Goal: Task Accomplishment & Management: Complete application form

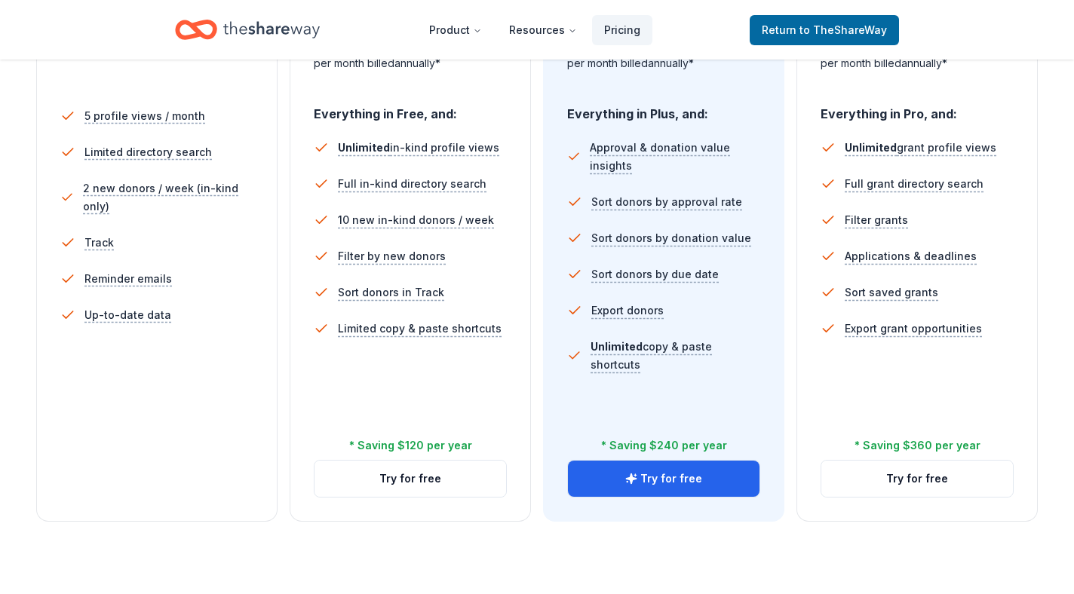
scroll to position [434, 0]
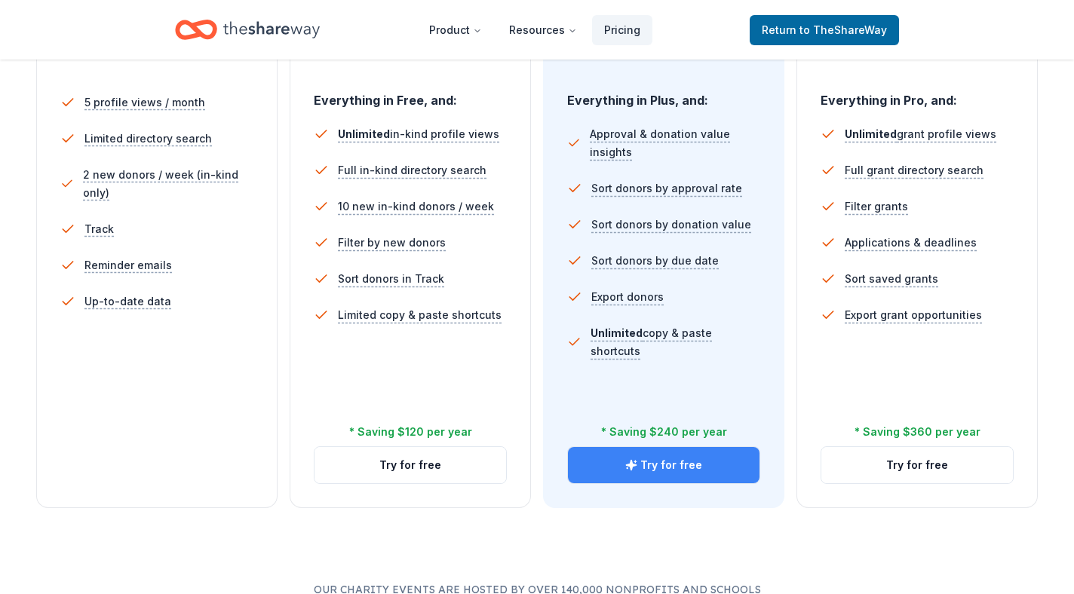
click at [656, 456] on button "Try for free" at bounding box center [664, 465] width 192 height 36
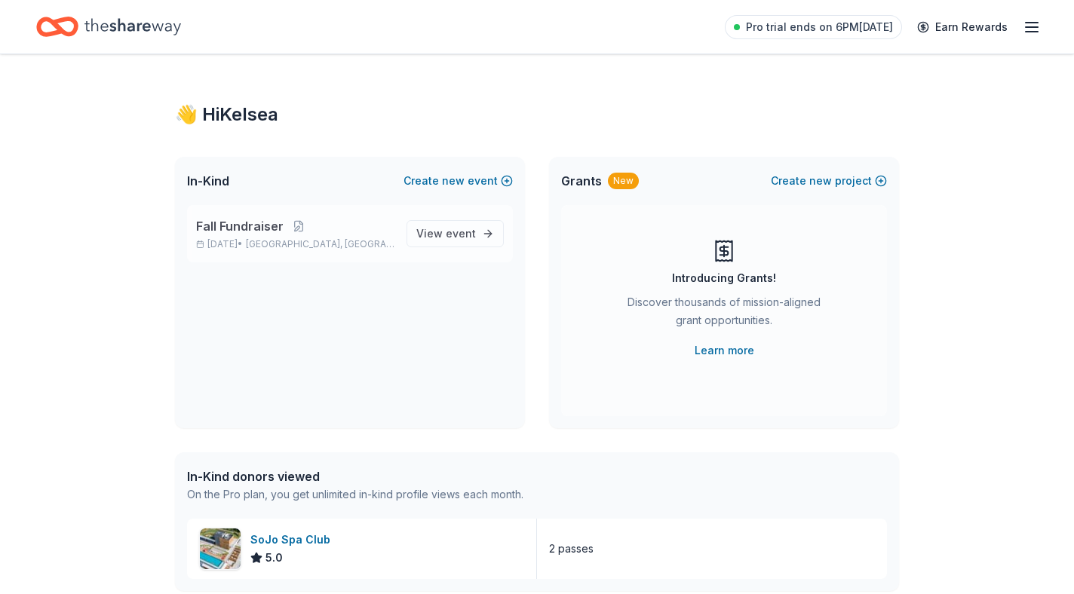
click at [363, 233] on p "Fall Fundraiser" at bounding box center [295, 226] width 198 height 18
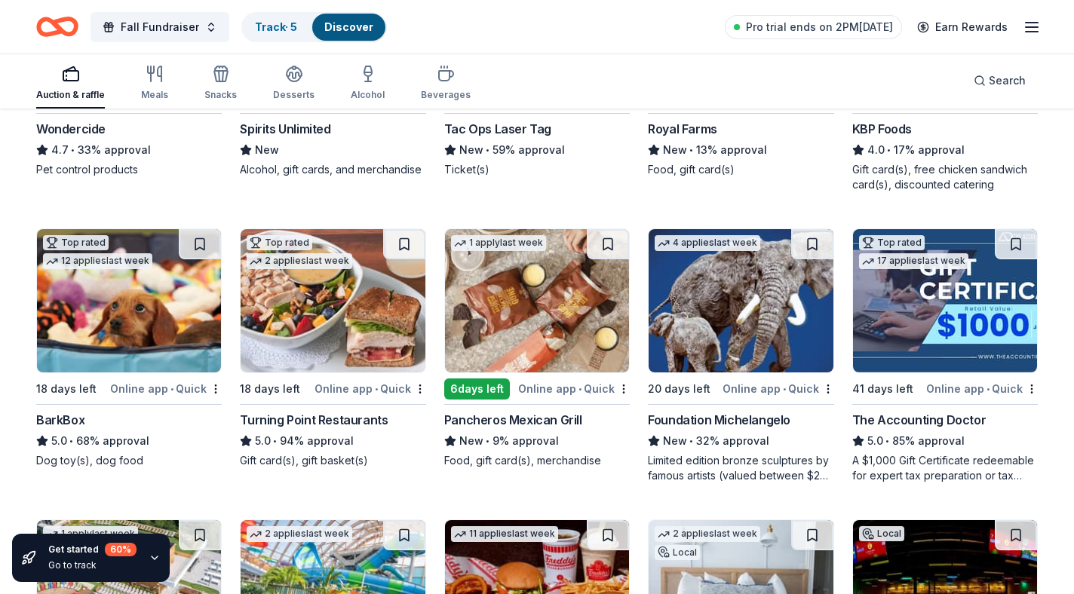
scroll to position [927, 0]
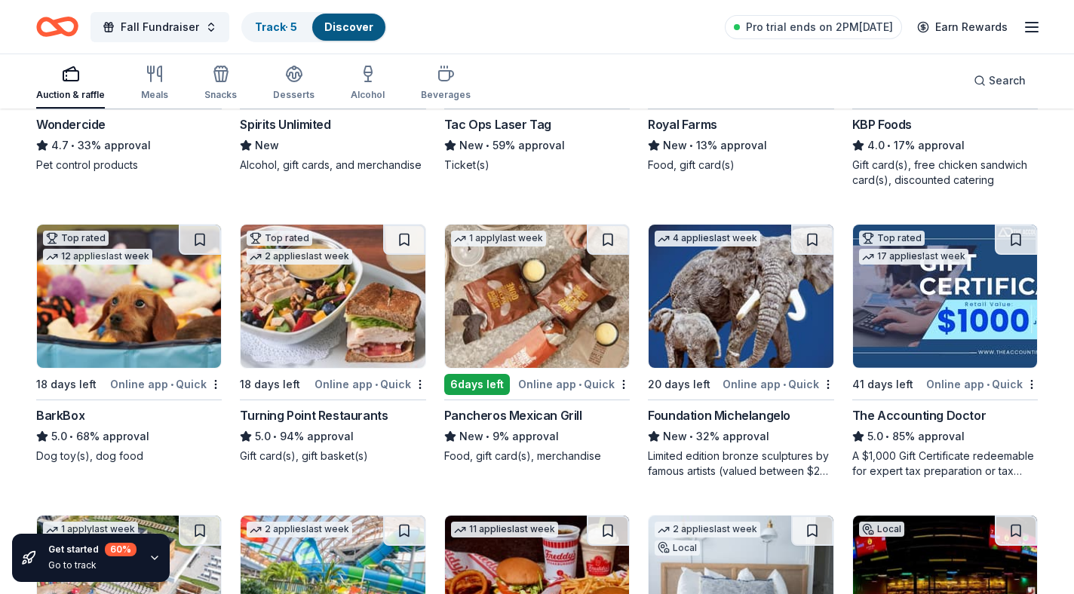
click at [318, 333] on img at bounding box center [333, 296] width 184 height 143
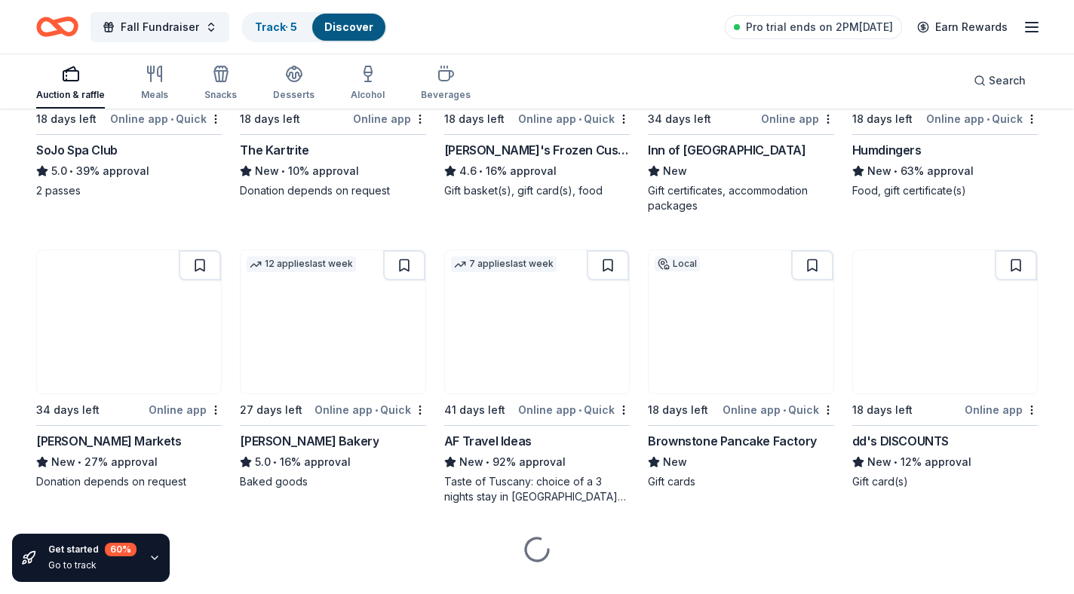
scroll to position [1499, 0]
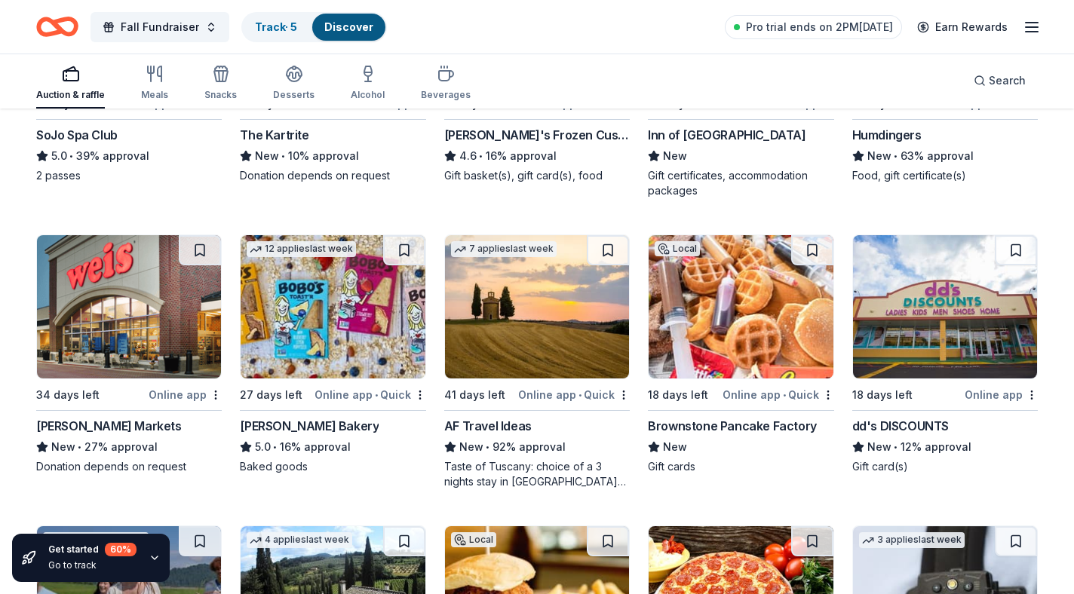
click at [724, 345] on img at bounding box center [741, 306] width 184 height 143
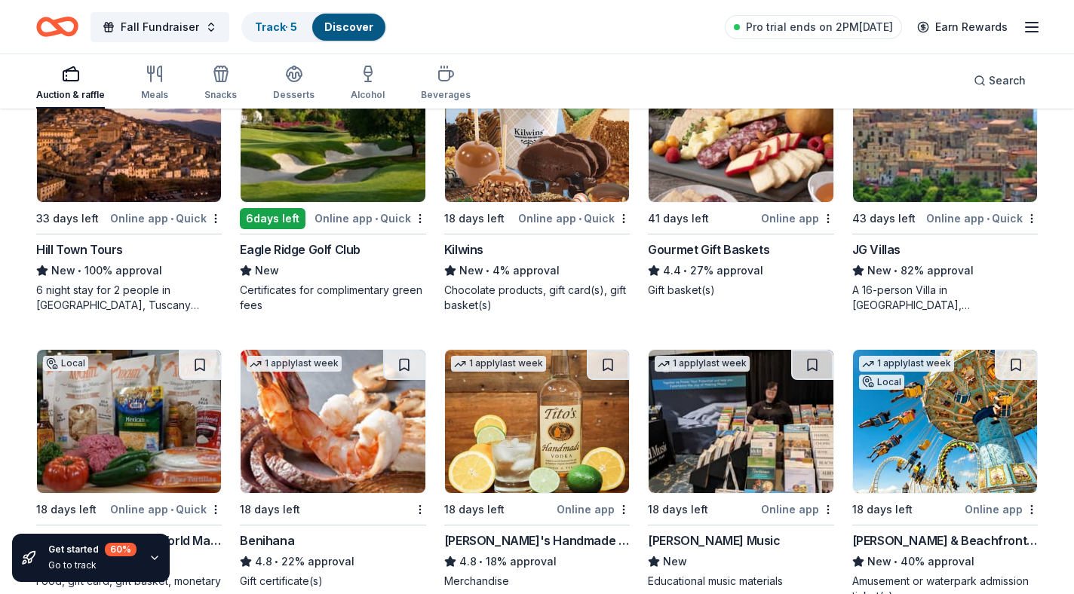
scroll to position [2370, 0]
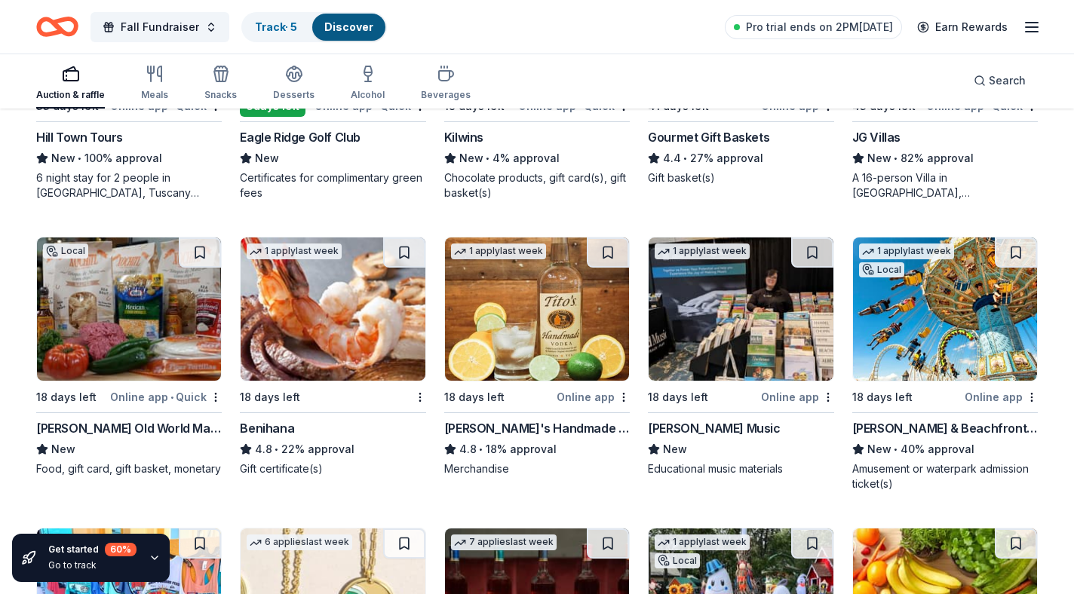
click at [75, 361] on img at bounding box center [129, 309] width 184 height 143
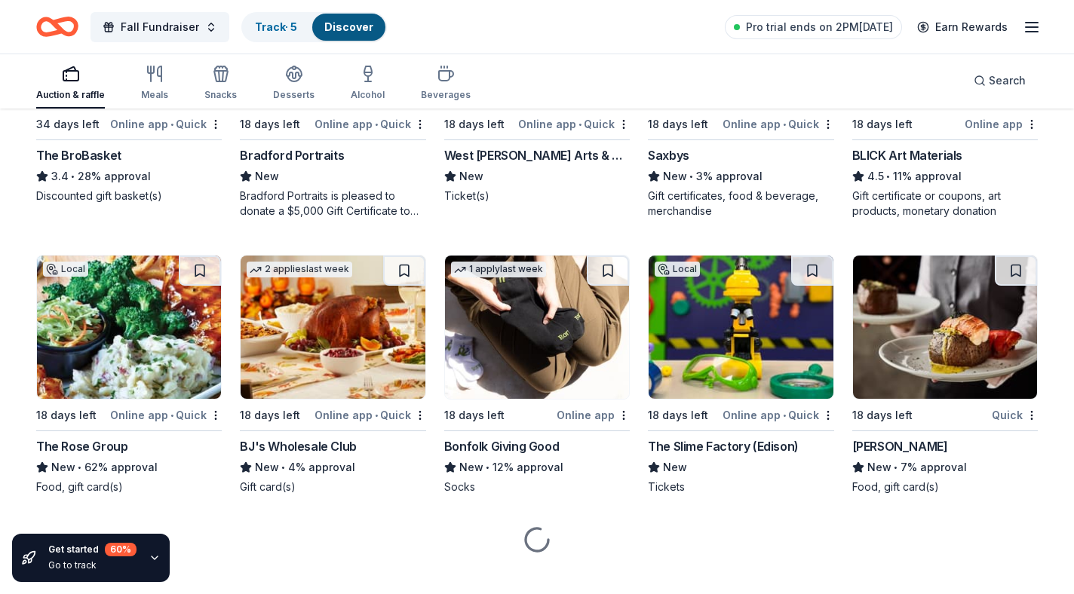
scroll to position [3247, 0]
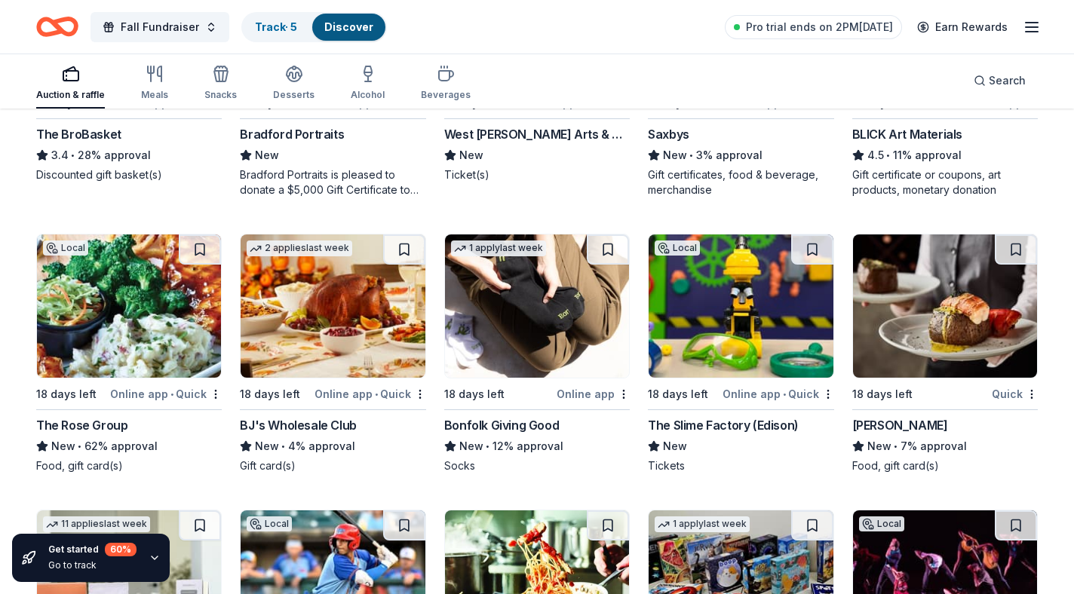
click at [159, 355] on img at bounding box center [129, 306] width 184 height 143
click at [755, 363] on img at bounding box center [741, 306] width 184 height 143
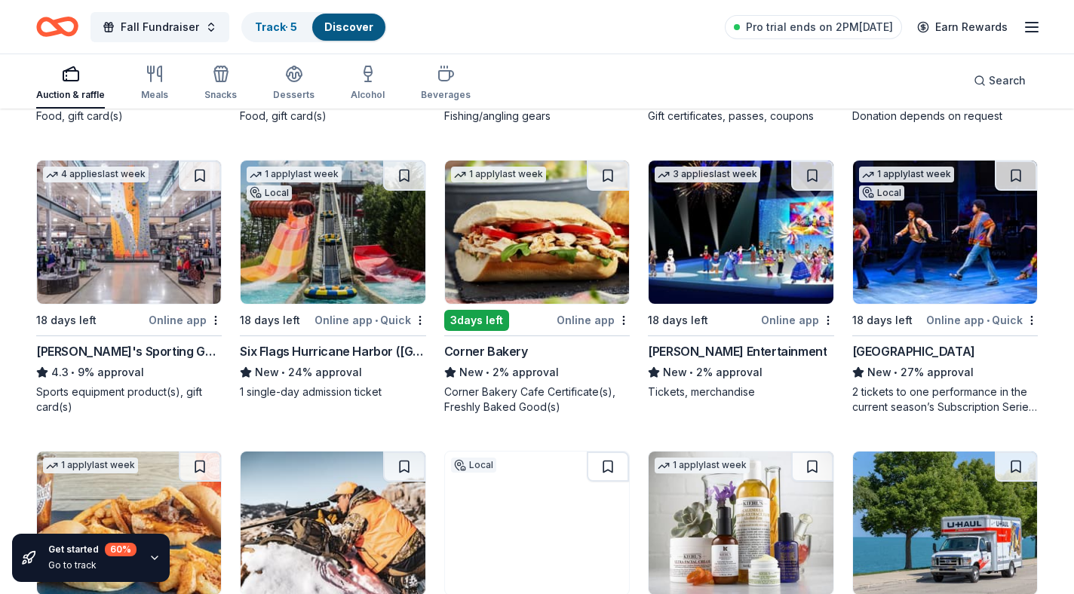
scroll to position [5547, 0]
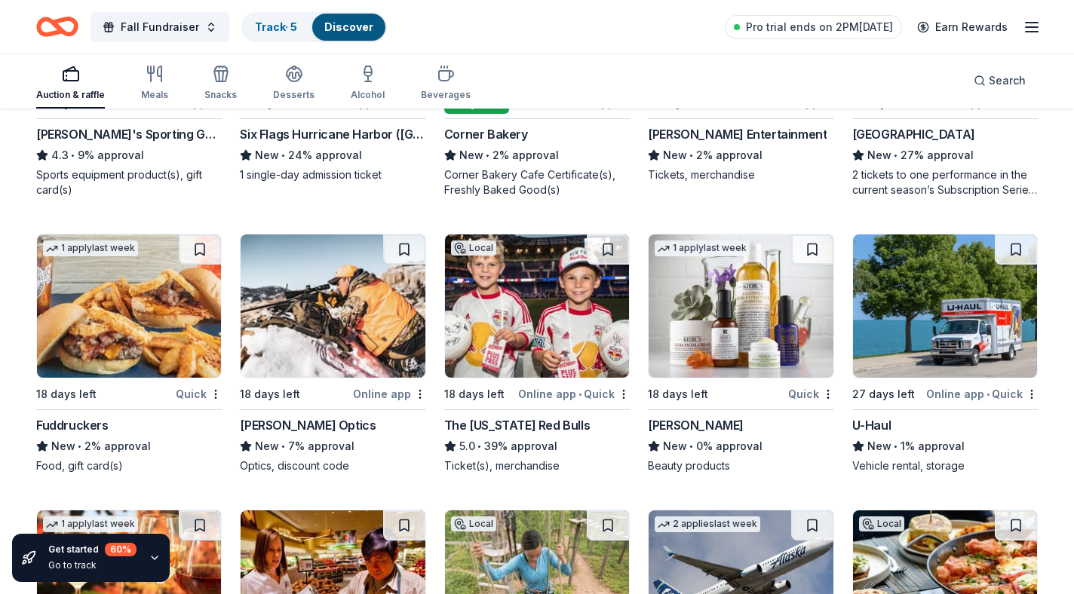
click at [487, 425] on div "The New York Red Bulls" at bounding box center [517, 425] width 146 height 18
drag, startPoint x: 1074, startPoint y: 496, endPoint x: 1077, endPoint y: 516, distance: 20.6
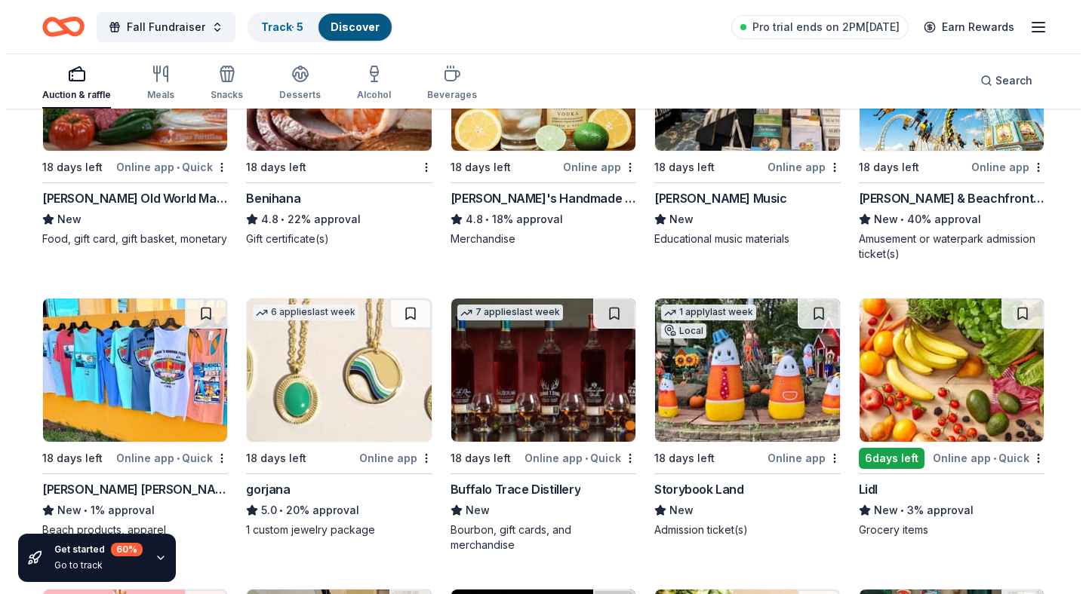
scroll to position [0, 0]
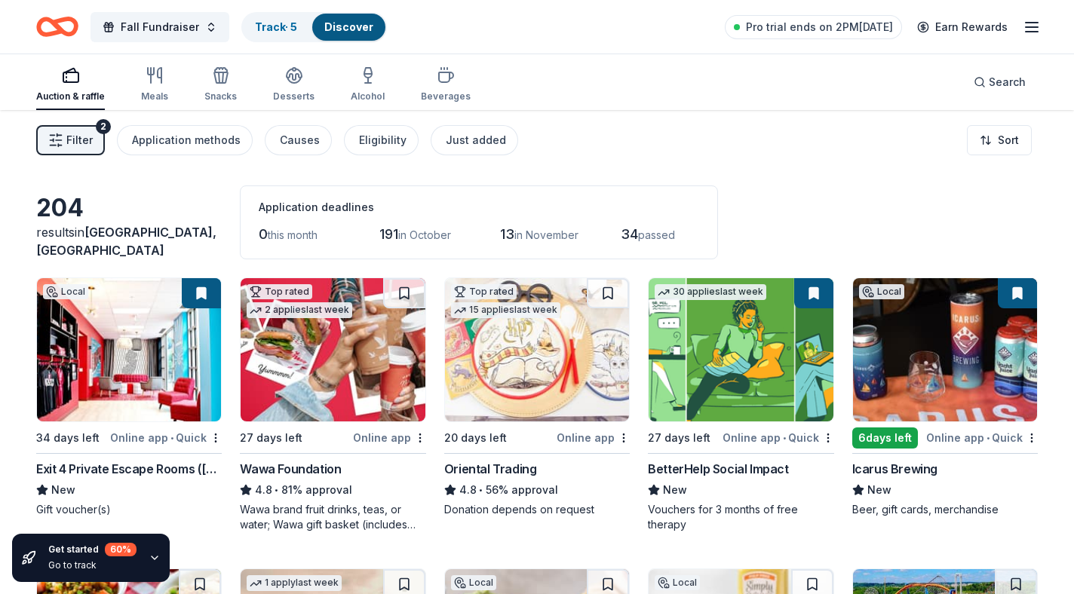
click at [71, 145] on span "Filter" at bounding box center [79, 140] width 26 height 18
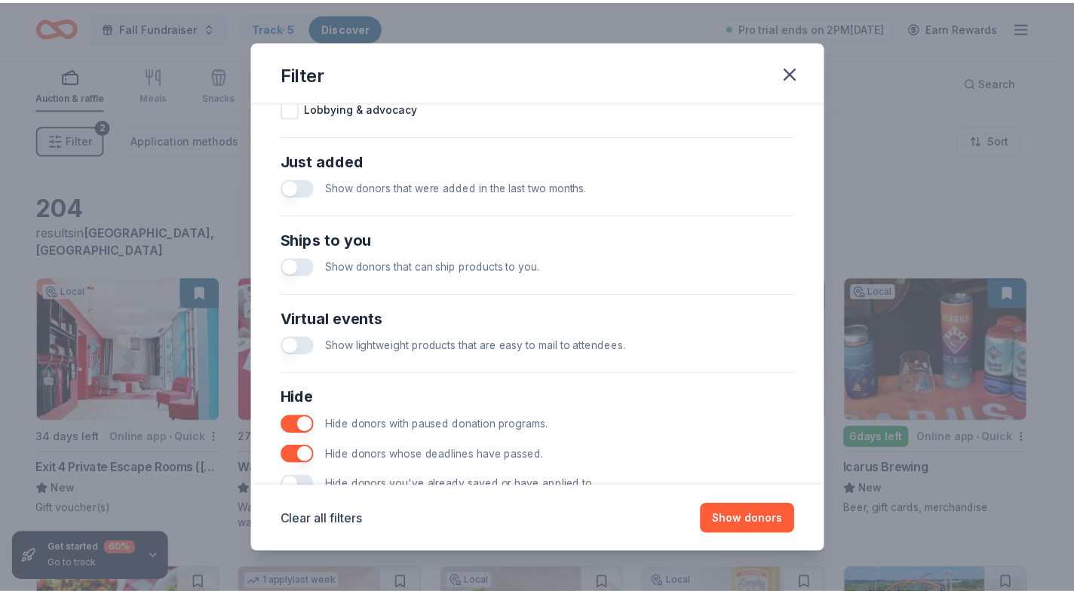
scroll to position [608, 0]
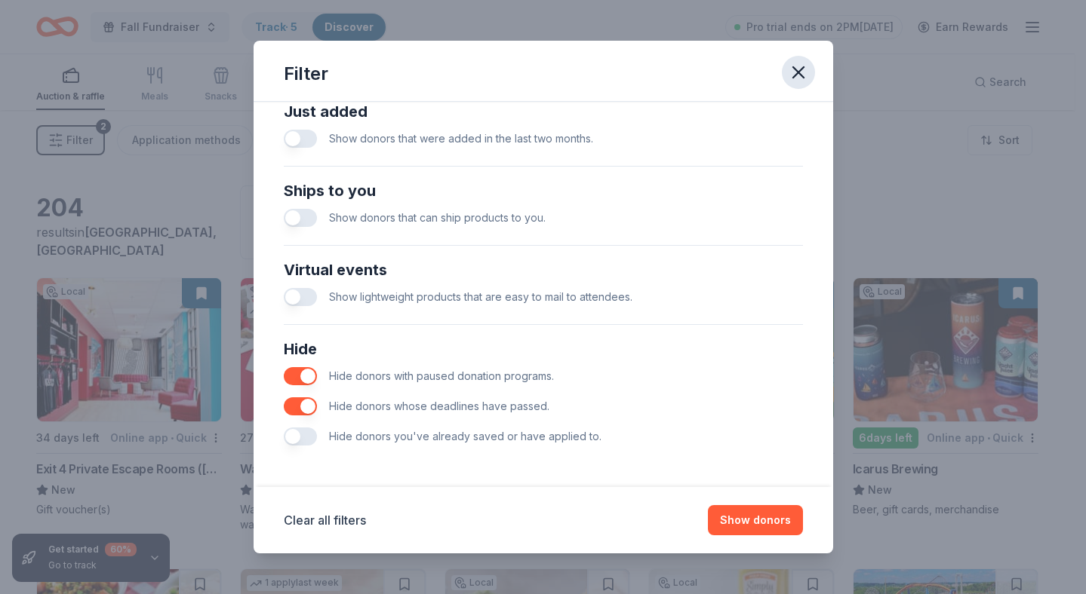
click at [798, 82] on icon "button" at bounding box center [798, 72] width 21 height 21
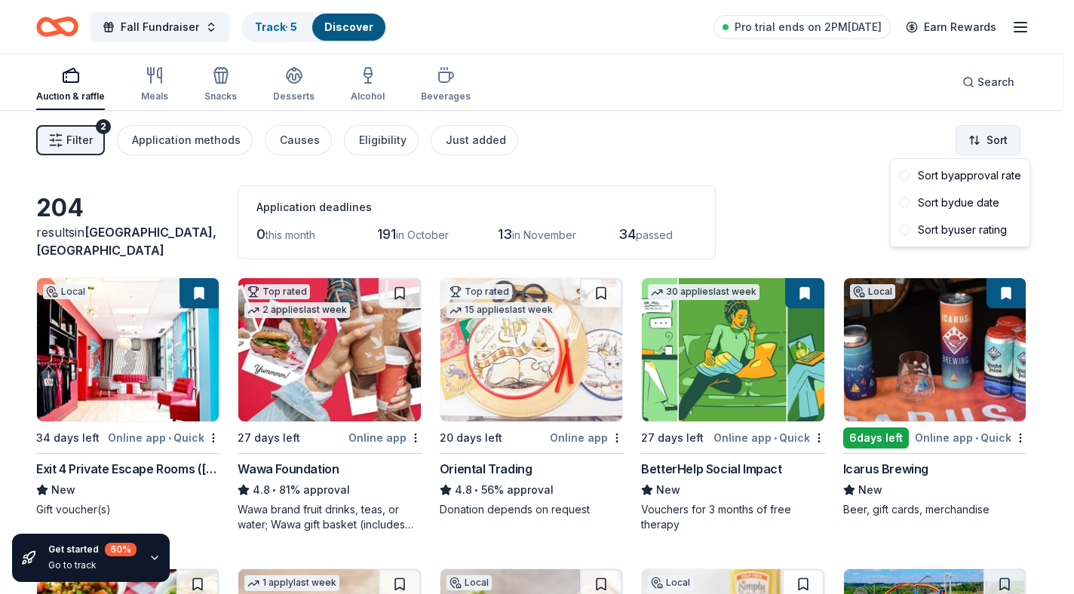
click at [997, 144] on html "Fall Fundraiser Track · 5 Discover Pro trial ends on 2PM, 10/6 Earn Rewards Auc…" at bounding box center [537, 297] width 1074 height 594
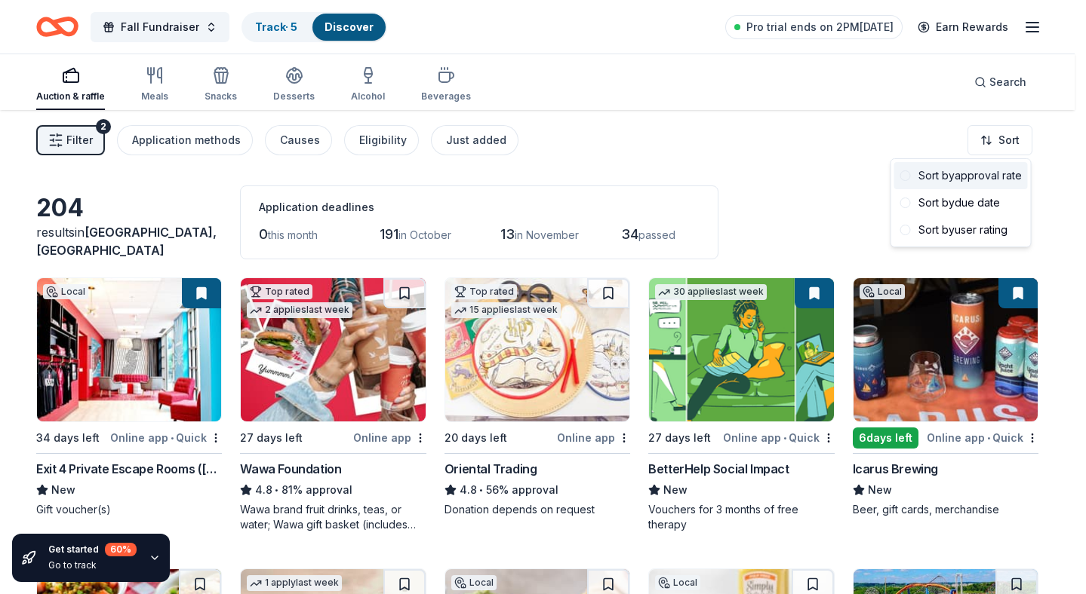
click at [948, 176] on div "Sort by approval rate" at bounding box center [961, 175] width 134 height 27
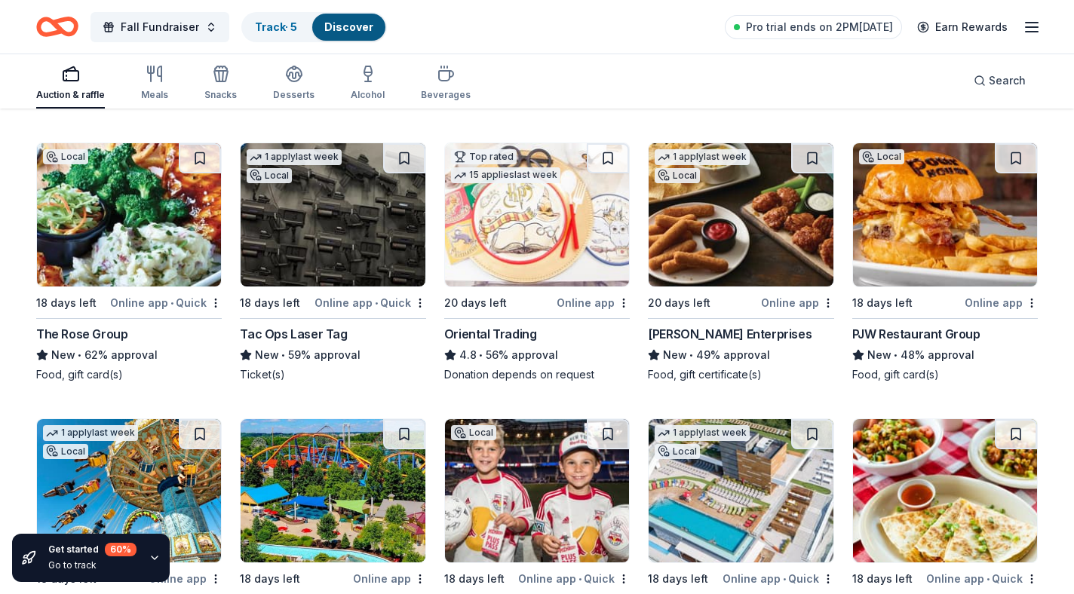
scroll to position [773, 0]
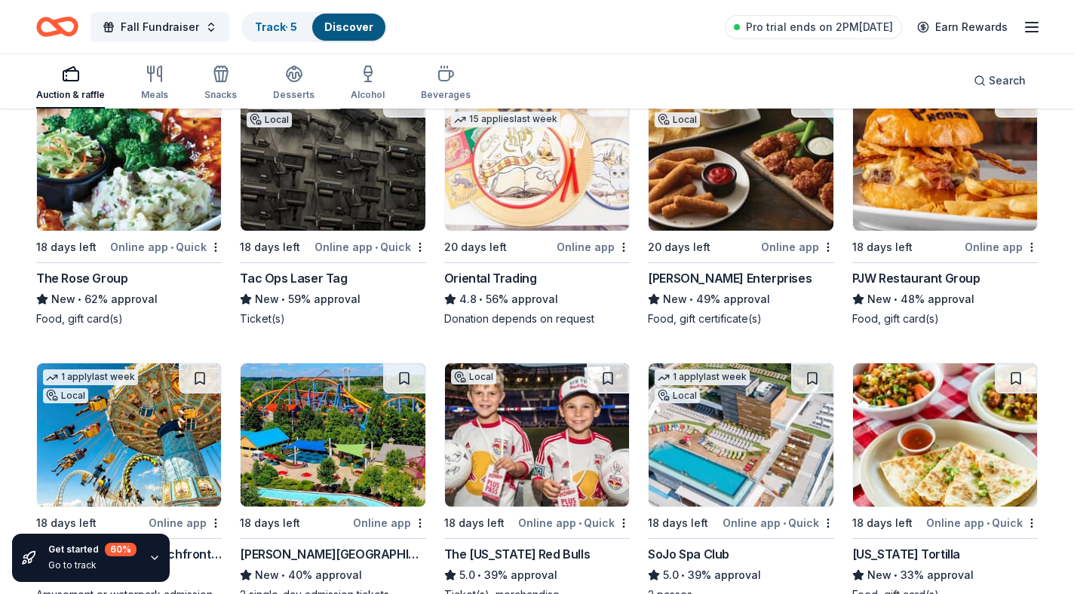
click at [691, 158] on img at bounding box center [741, 159] width 184 height 143
click at [1031, 32] on line "button" at bounding box center [1032, 32] width 12 height 0
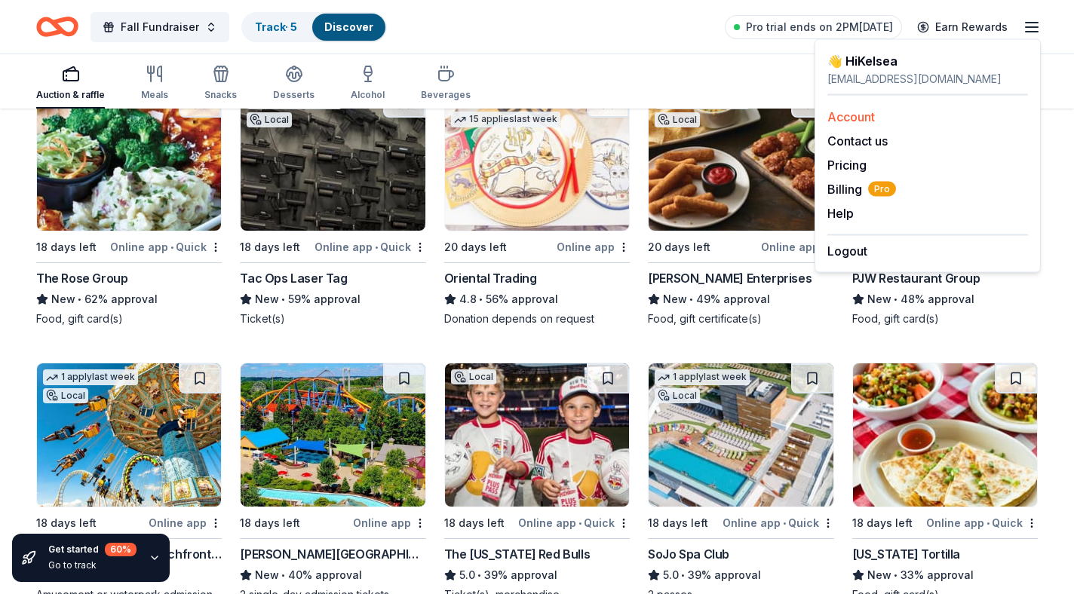
click at [860, 117] on link "Account" at bounding box center [852, 116] width 48 height 15
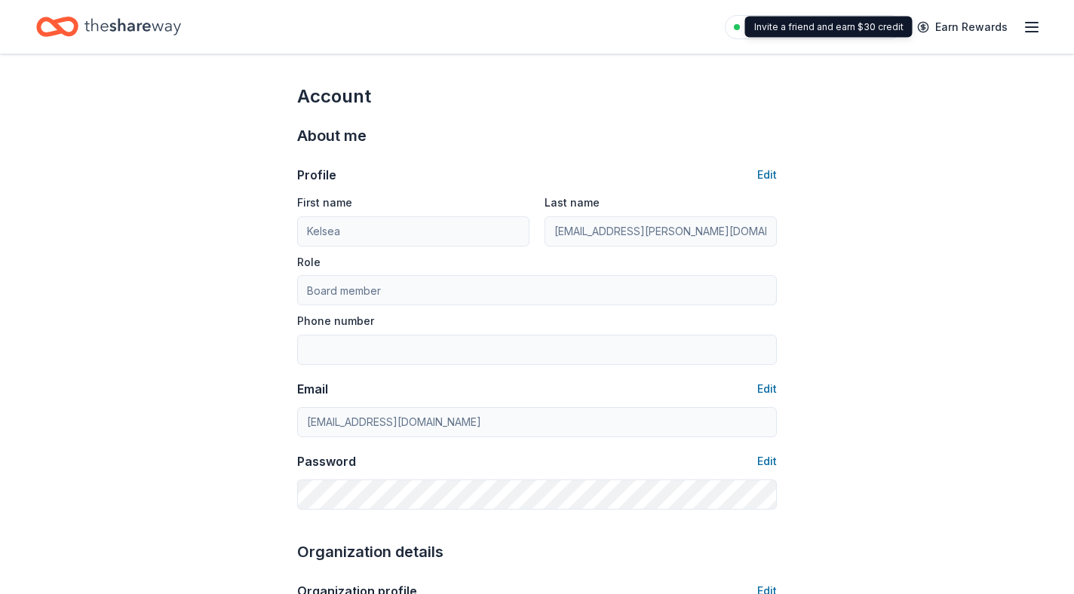
click at [1037, 35] on icon "button" at bounding box center [1032, 27] width 18 height 18
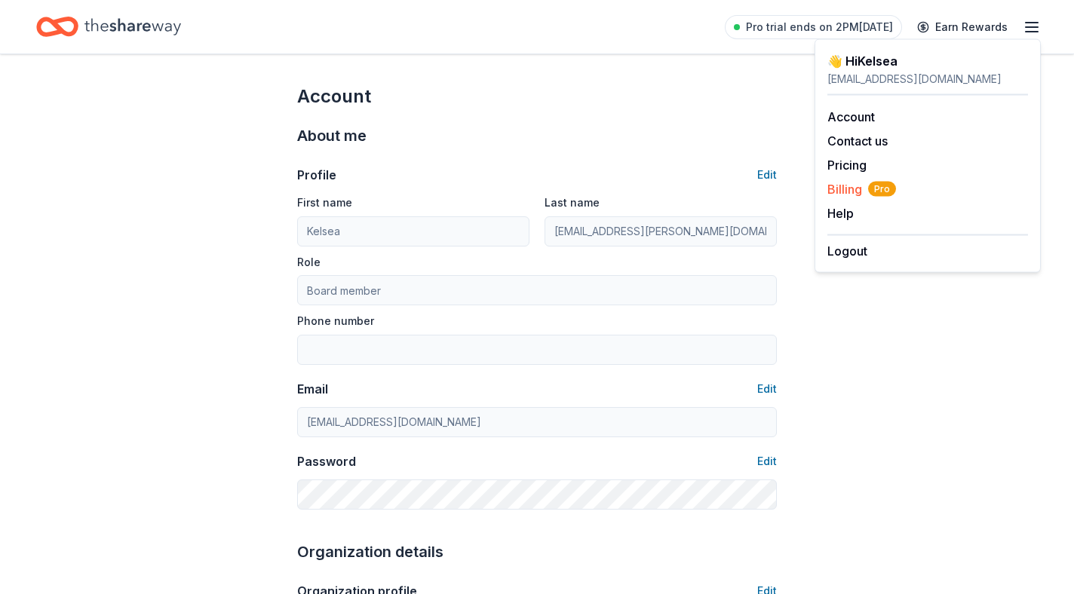
click at [849, 184] on span "Billing Pro" at bounding box center [862, 189] width 69 height 18
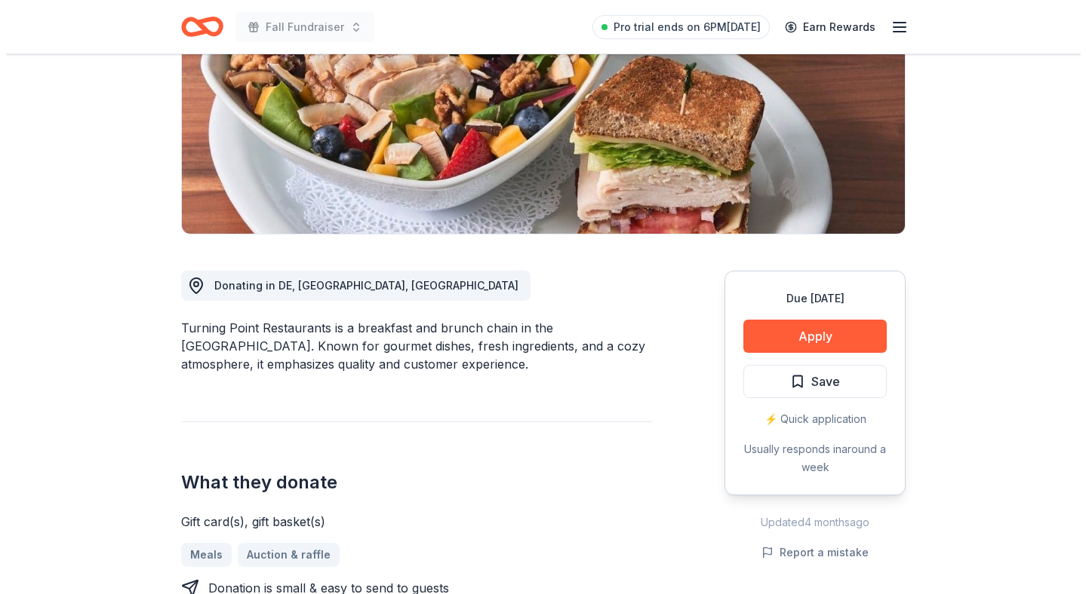
scroll to position [204, 0]
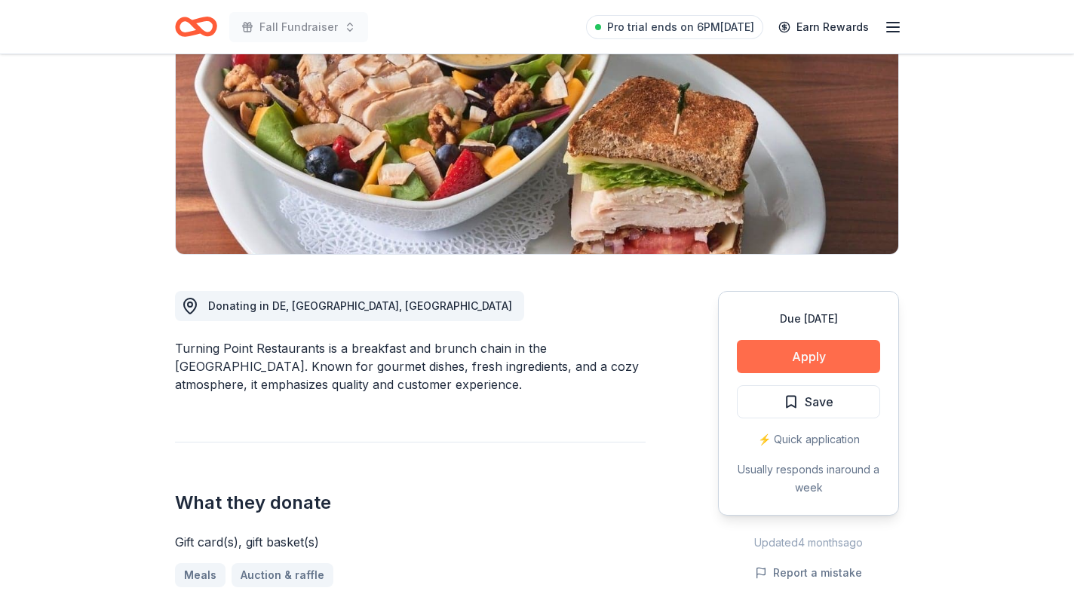
click at [796, 347] on button "Apply" at bounding box center [808, 356] width 143 height 33
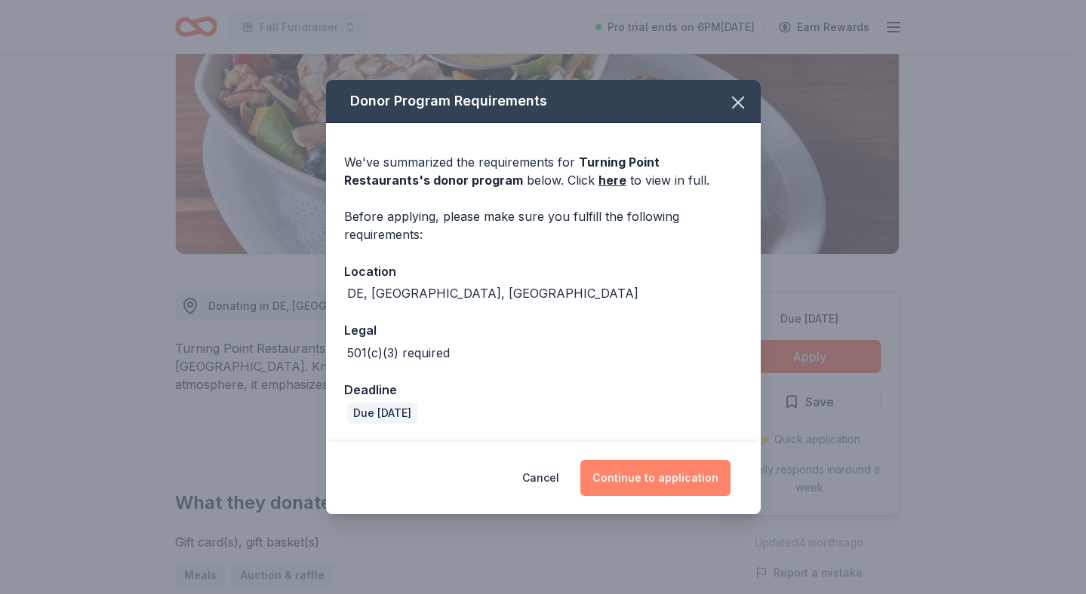
click at [663, 481] on button "Continue to application" at bounding box center [655, 478] width 150 height 36
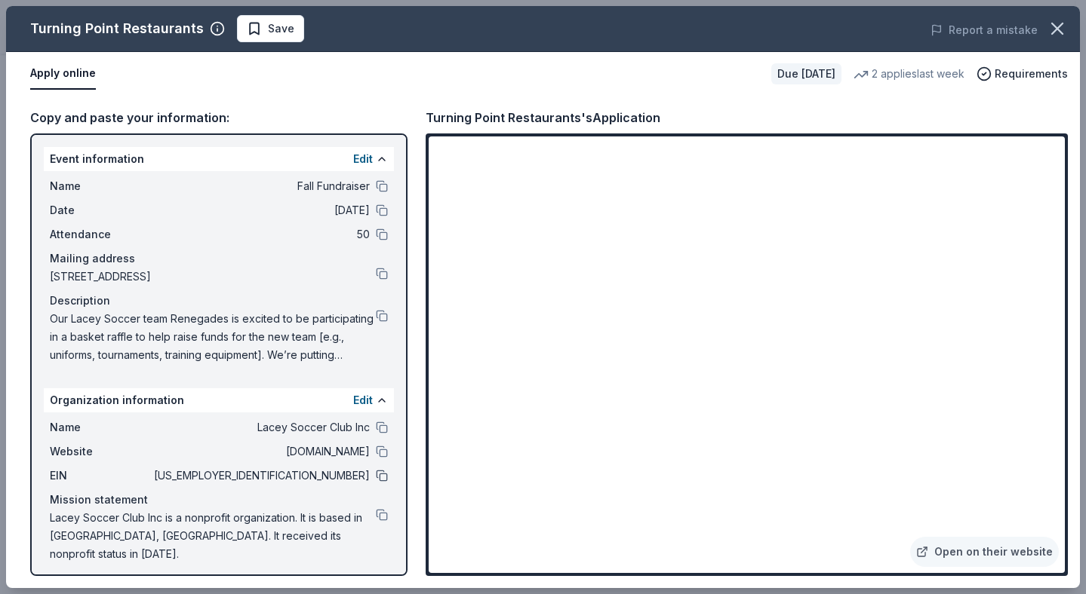
click at [381, 478] on button at bounding box center [382, 476] width 12 height 12
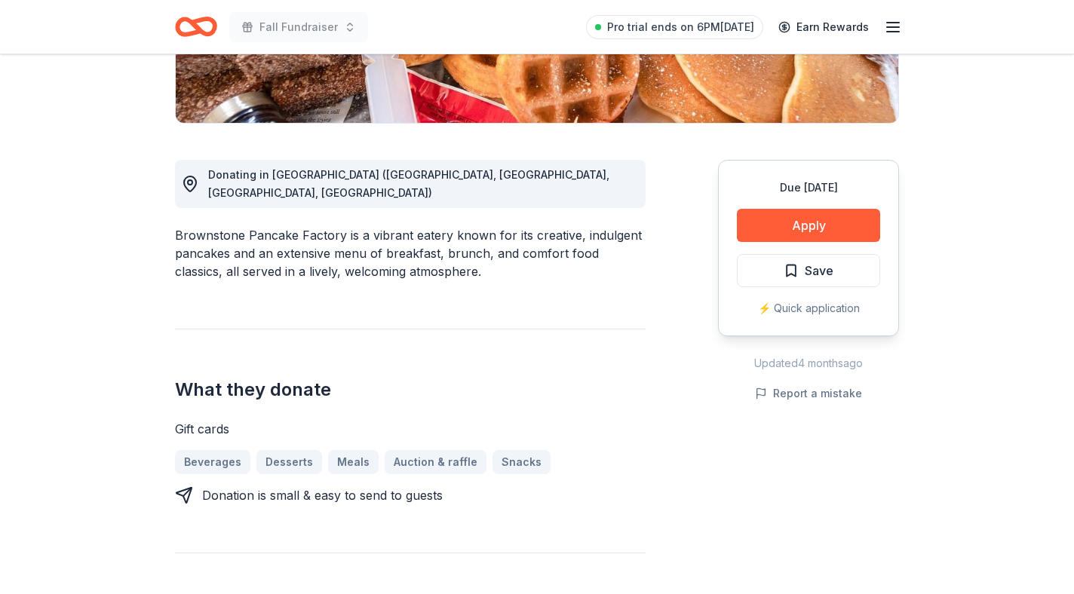
scroll to position [387, 0]
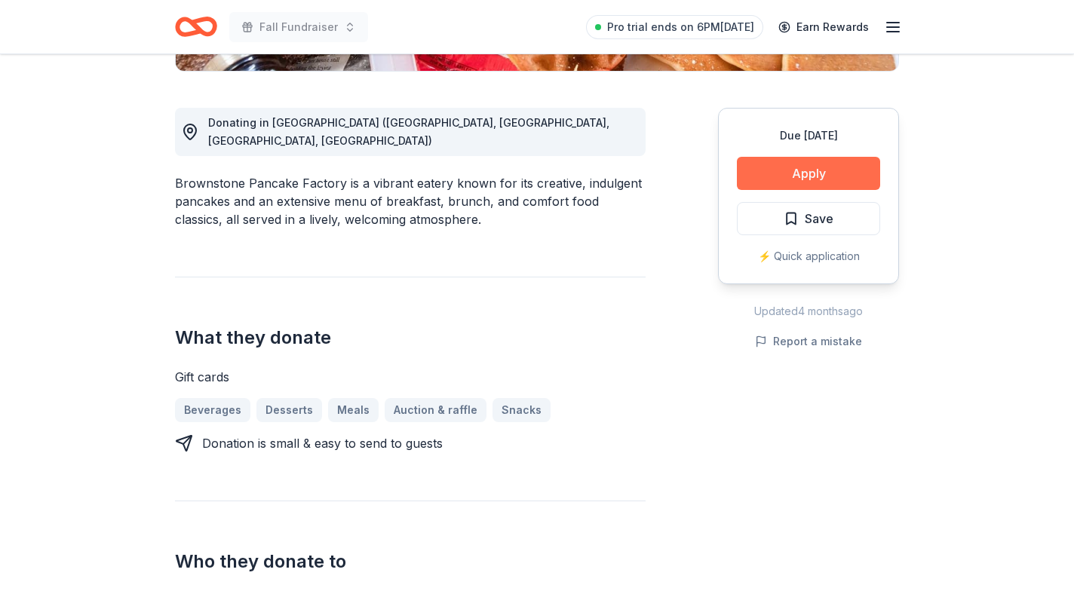
click at [806, 181] on button "Apply" at bounding box center [808, 173] width 143 height 33
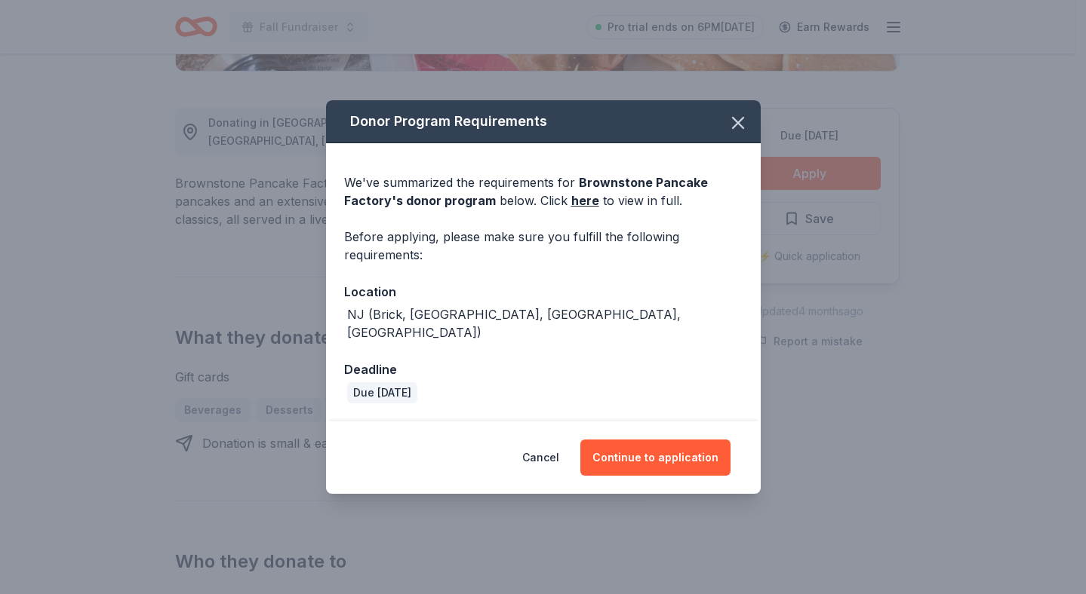
click at [685, 429] on div "Cancel Continue to application" at bounding box center [543, 458] width 435 height 72
click at [684, 440] on button "Continue to application" at bounding box center [655, 458] width 150 height 36
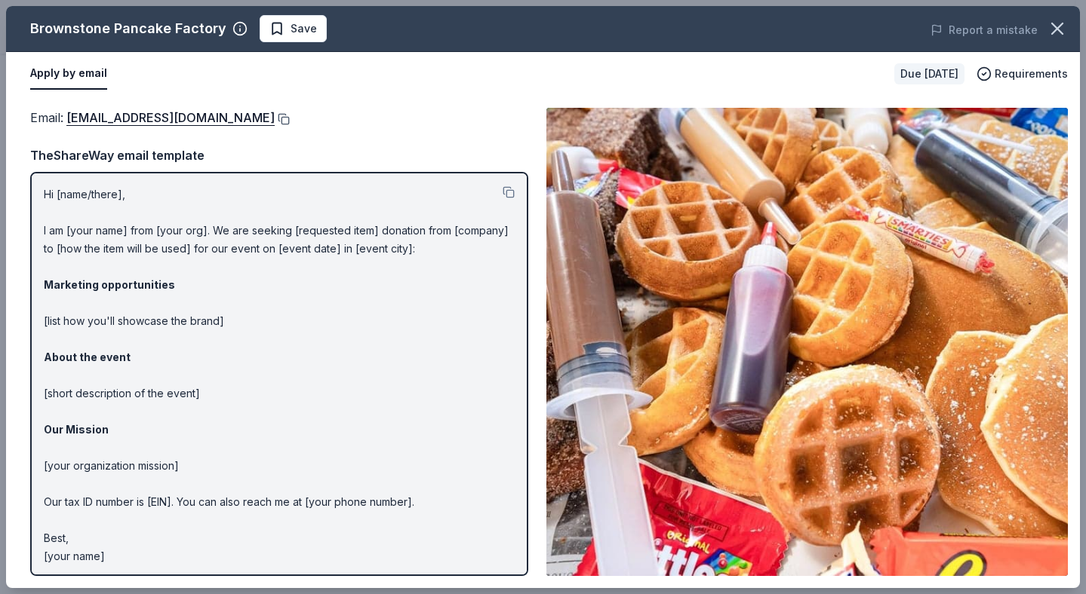
click at [275, 115] on button at bounding box center [282, 119] width 15 height 12
click at [1061, 24] on icon "button" at bounding box center [1057, 28] width 11 height 11
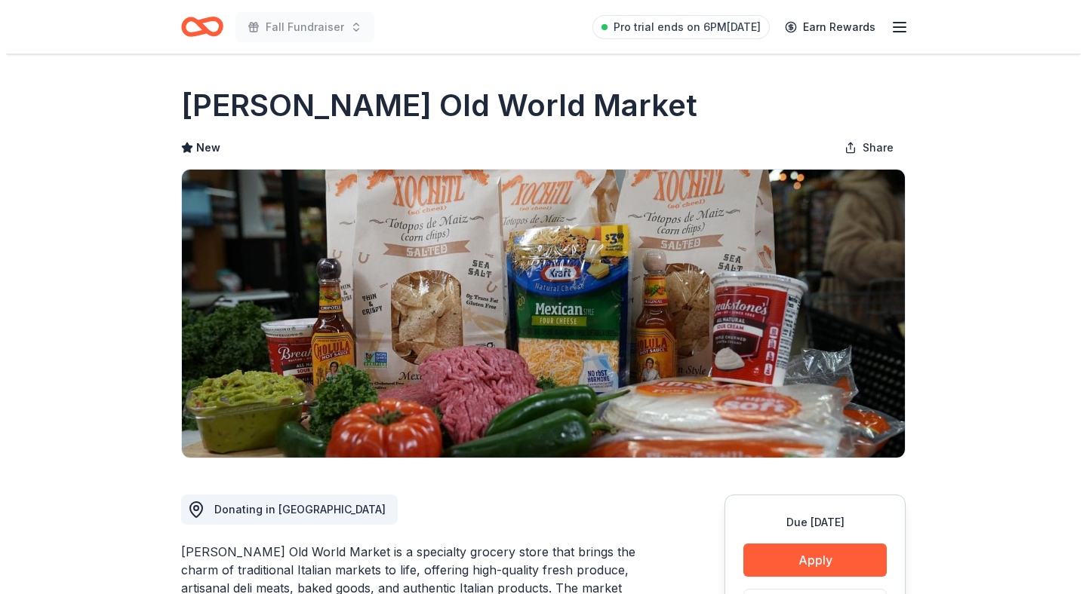
scroll to position [229, 0]
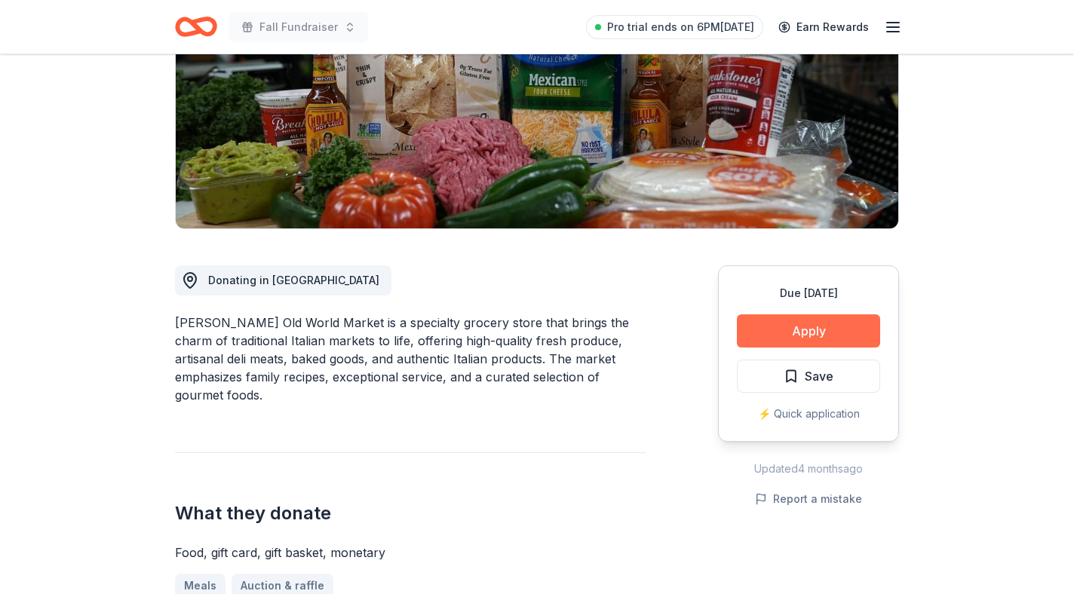
click at [800, 334] on button "Apply" at bounding box center [808, 331] width 143 height 33
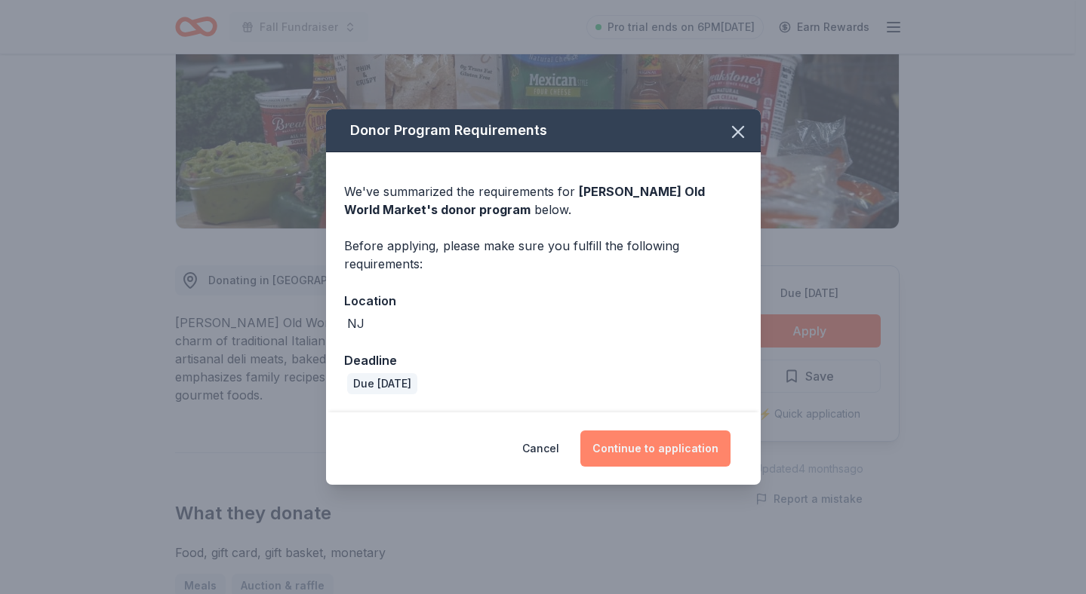
click at [697, 447] on button "Continue to application" at bounding box center [655, 449] width 150 height 36
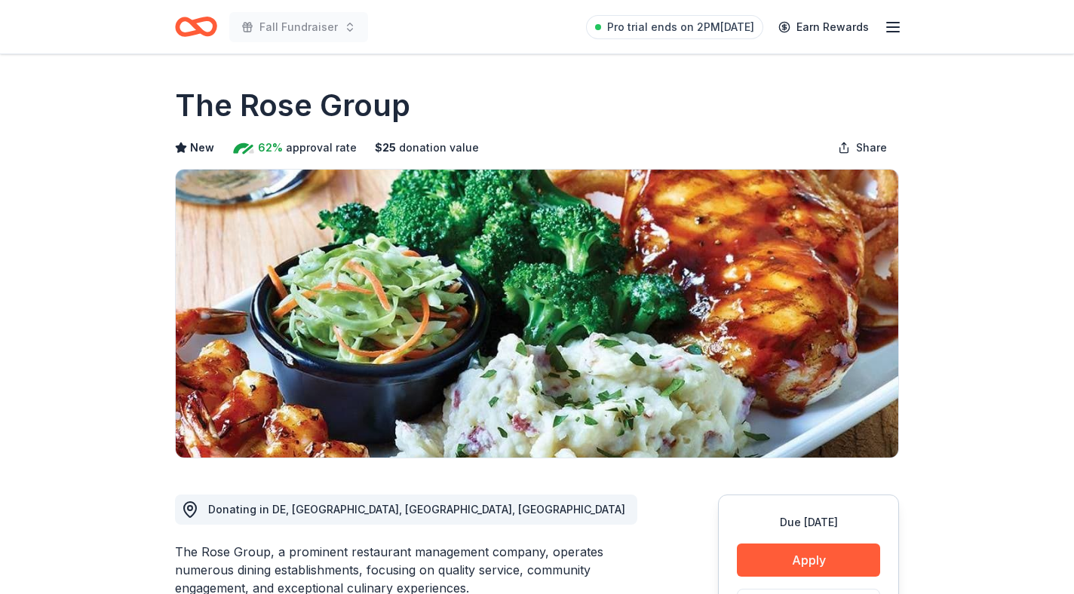
drag, startPoint x: 412, startPoint y: 105, endPoint x: 121, endPoint y: 75, distance: 292.8
drag, startPoint x: 178, startPoint y: 100, endPoint x: 264, endPoint y: 113, distance: 87.0
click at [264, 113] on h1 "The Rose Group" at bounding box center [292, 105] width 235 height 42
click at [816, 565] on button "Apply" at bounding box center [808, 560] width 143 height 33
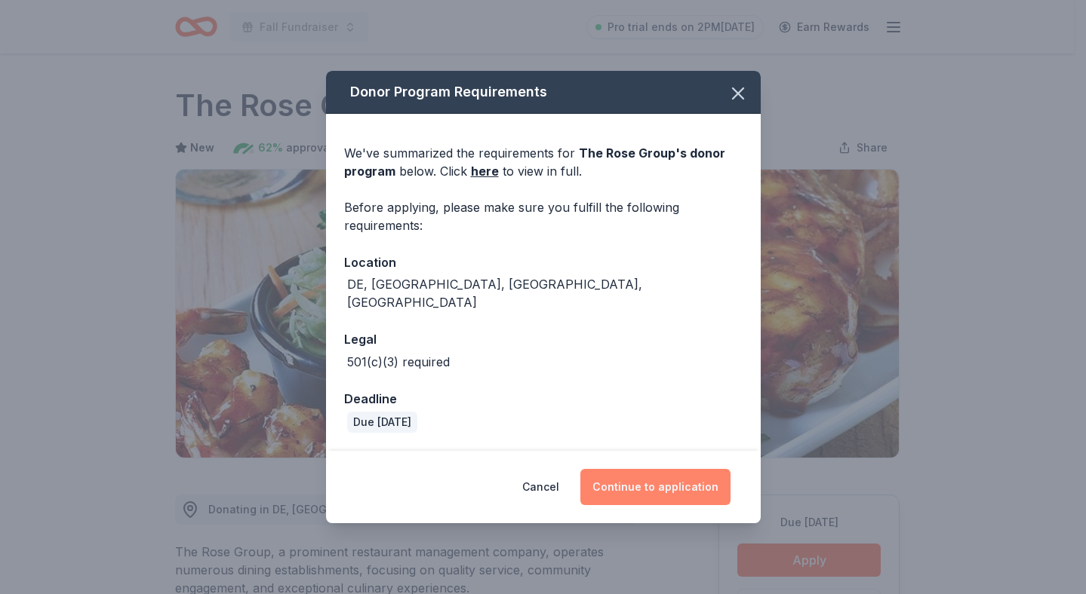
click at [686, 473] on button "Continue to application" at bounding box center [655, 487] width 150 height 36
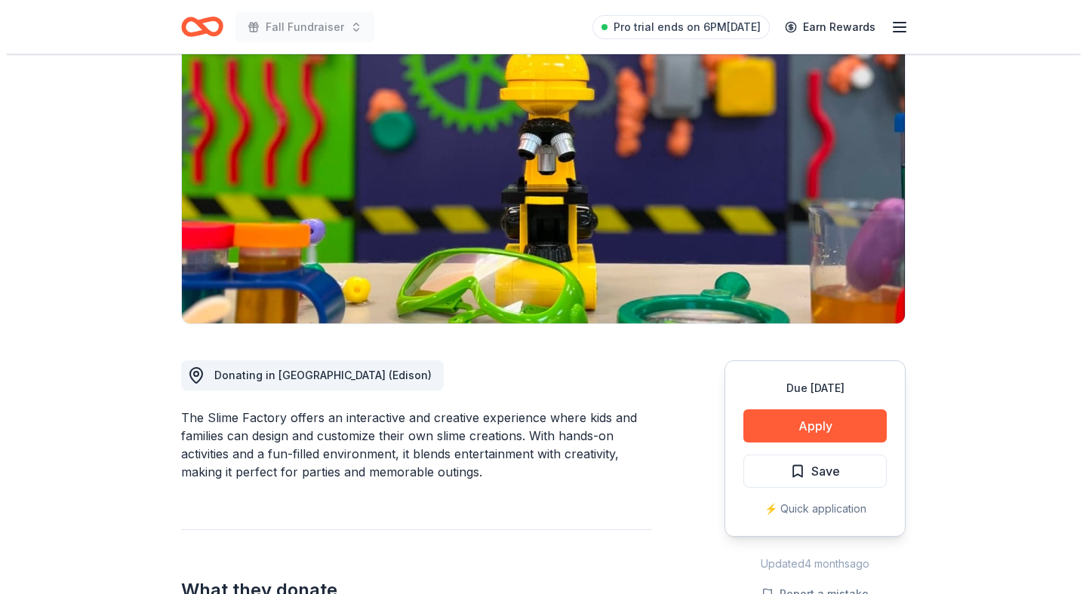
scroll to position [137, 0]
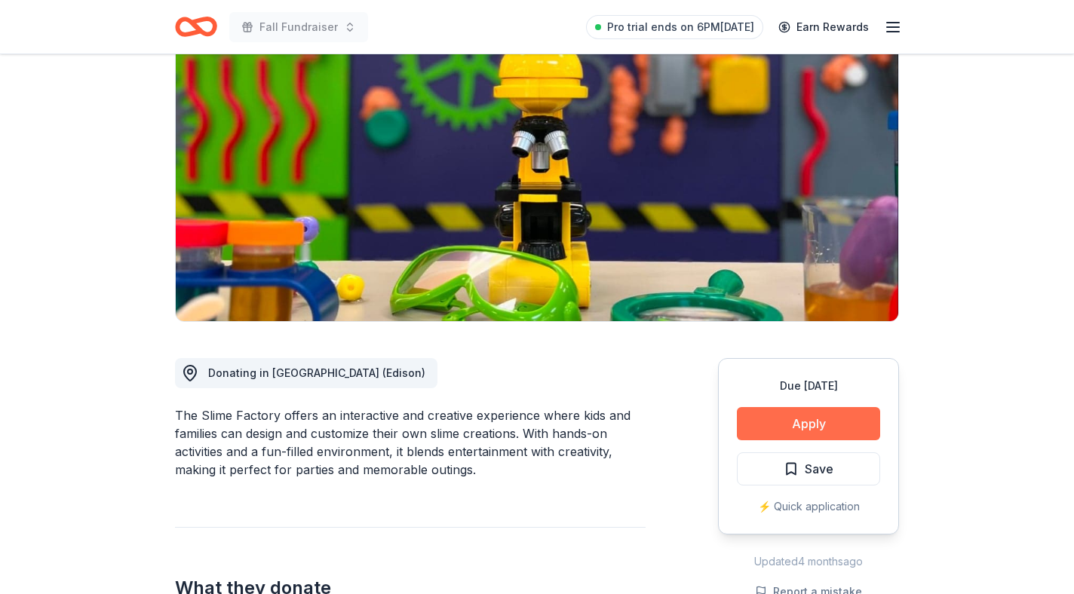
click at [841, 410] on button "Apply" at bounding box center [808, 423] width 143 height 33
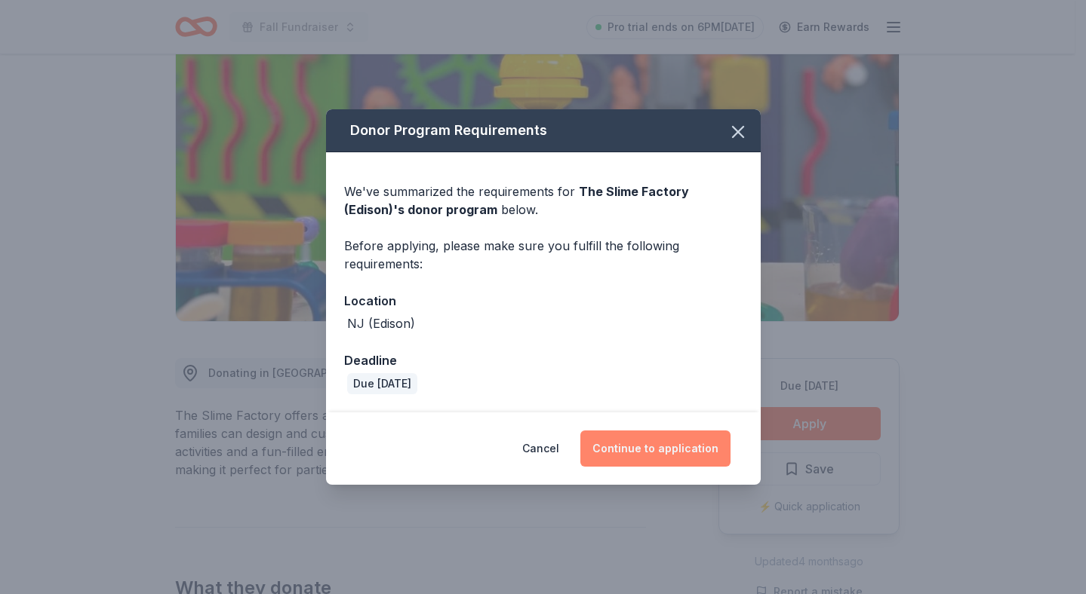
click at [653, 455] on button "Continue to application" at bounding box center [655, 449] width 150 height 36
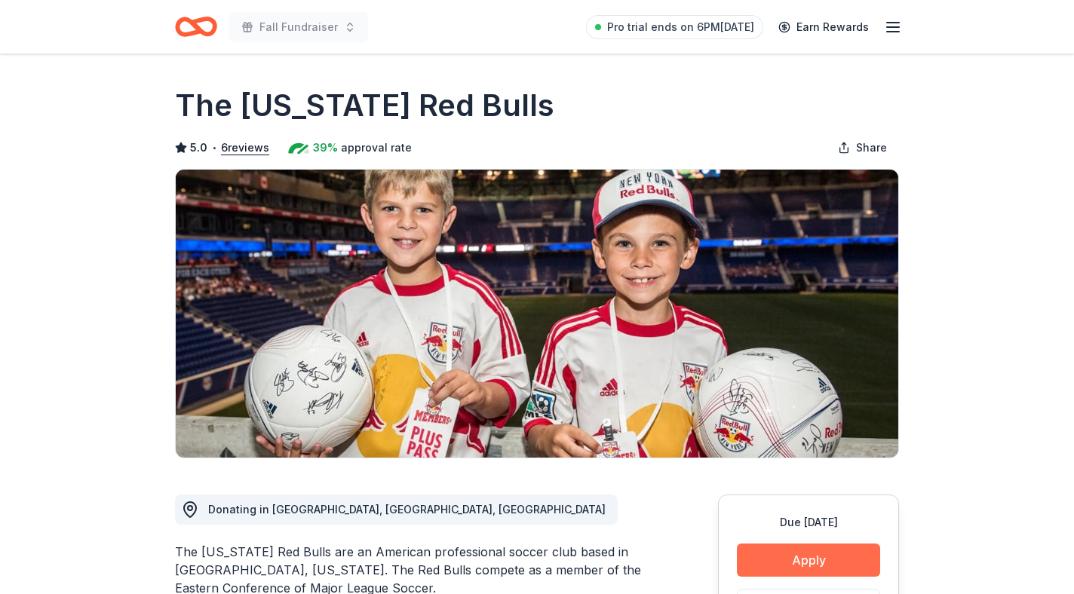
click at [849, 555] on button "Apply" at bounding box center [808, 560] width 143 height 33
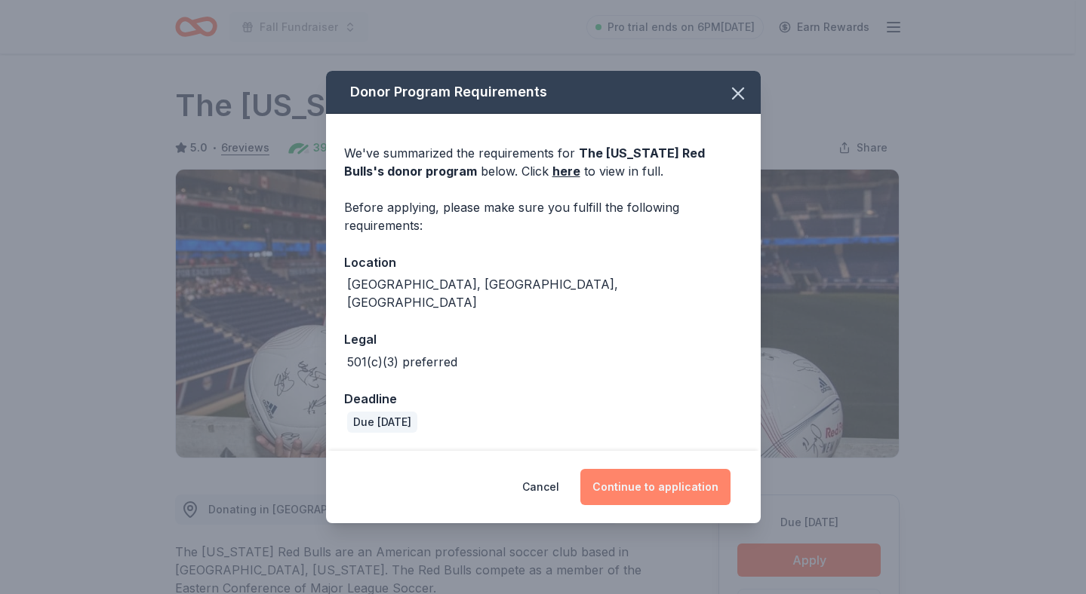
click at [673, 469] on button "Continue to application" at bounding box center [655, 487] width 150 height 36
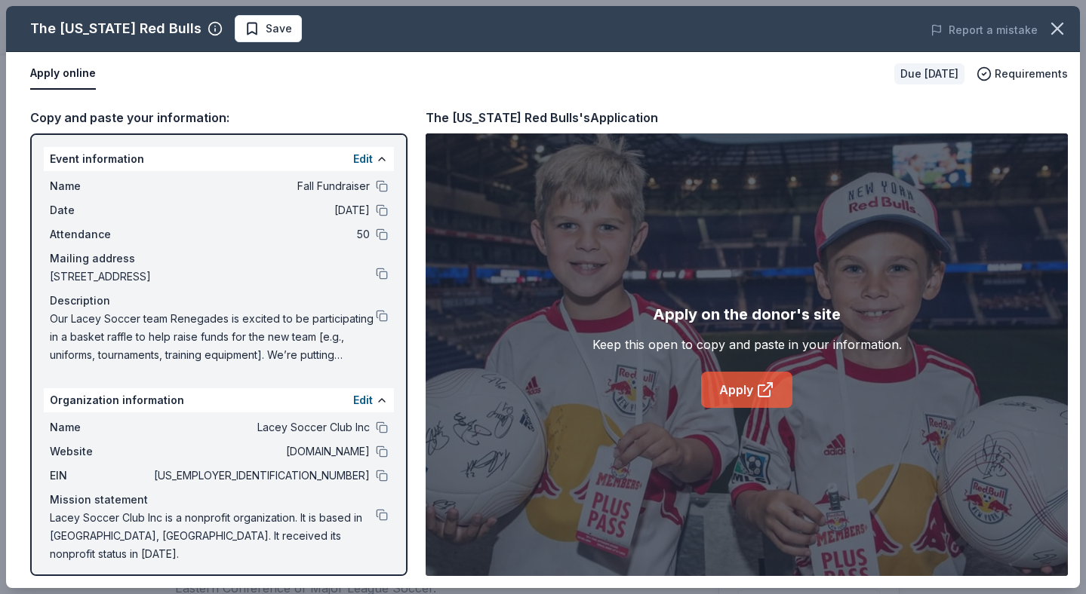
click at [729, 391] on link "Apply" at bounding box center [746, 390] width 91 height 36
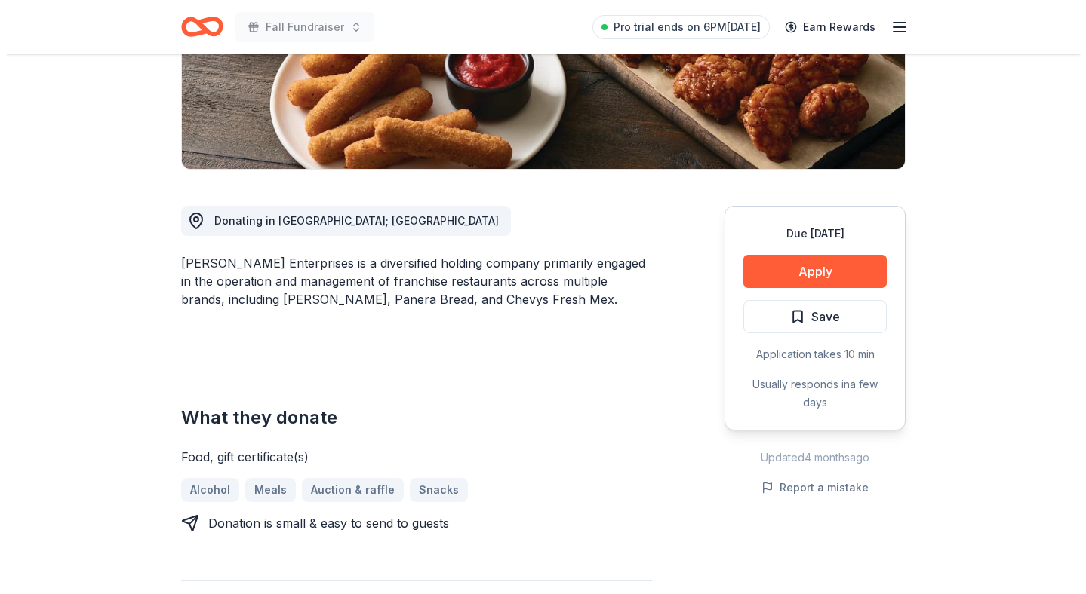
scroll to position [290, 0]
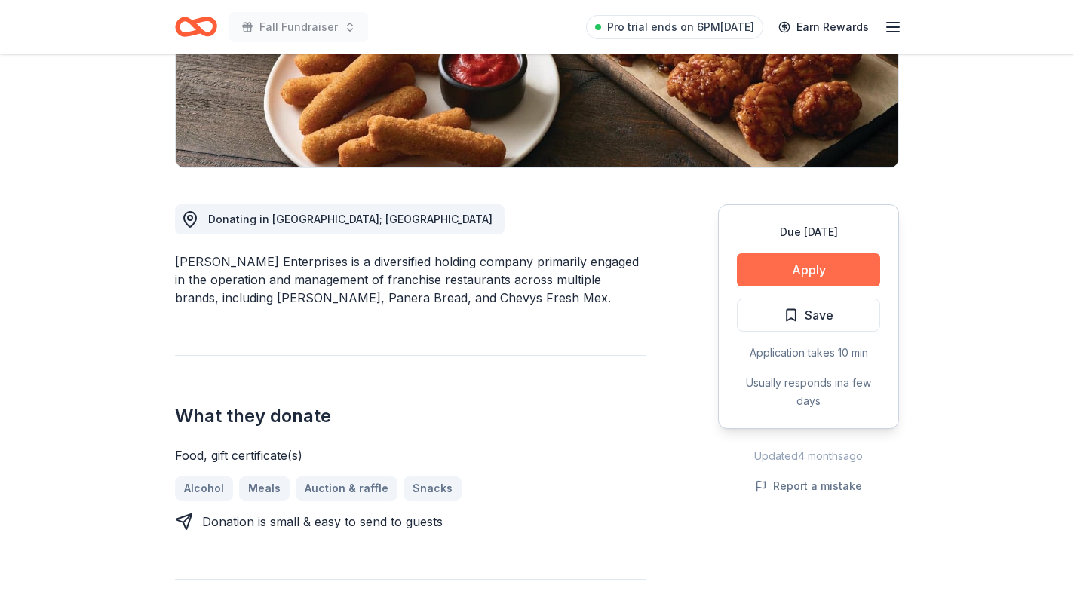
click at [846, 260] on button "Apply" at bounding box center [808, 269] width 143 height 33
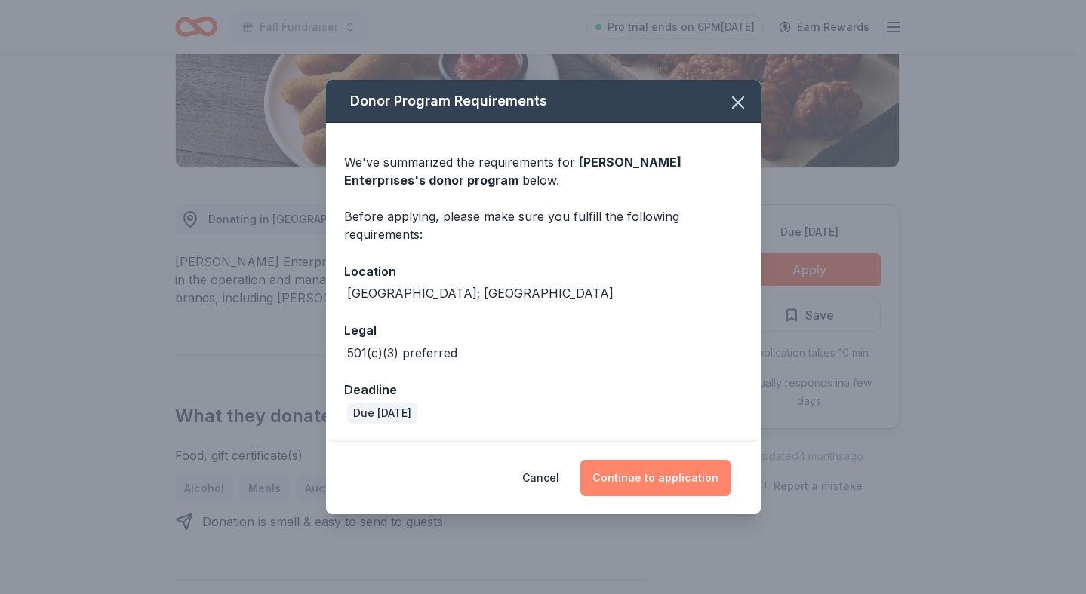
click at [710, 495] on button "Continue to application" at bounding box center [655, 478] width 150 height 36
